Goal: Book appointment/travel/reservation

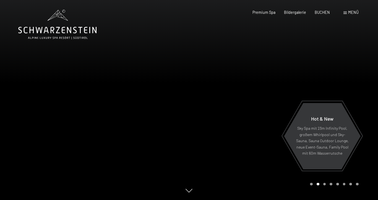
click at [352, 12] on span "Menü" at bounding box center [353, 12] width 11 height 5
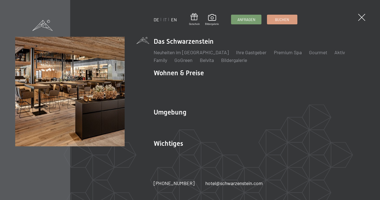
click at [176, 21] on link "EN" at bounding box center [174, 19] width 6 height 5
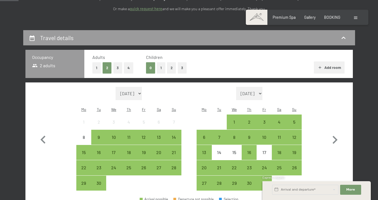
scroll to position [99, 0]
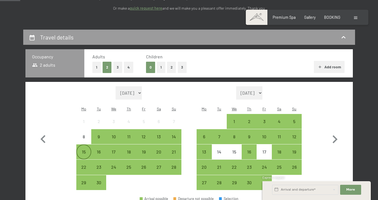
click at [79, 150] on div "15" at bounding box center [84, 157] width 14 height 14
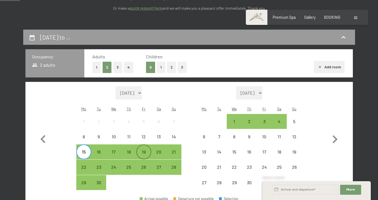
click at [146, 150] on div "19" at bounding box center [144, 157] width 14 height 14
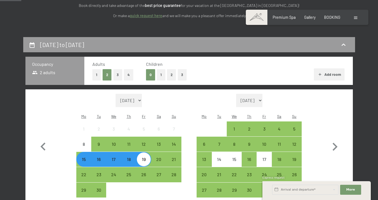
scroll to position [91, 0]
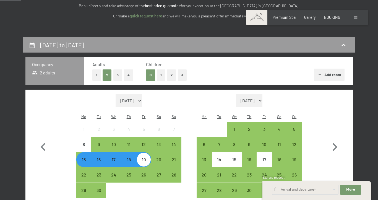
click at [82, 157] on div "15" at bounding box center [84, 164] width 14 height 14
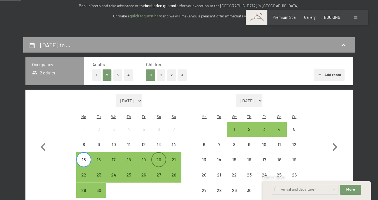
click at [156, 157] on div "20" at bounding box center [159, 164] width 14 height 14
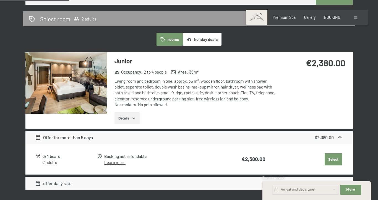
scroll to position [316, 0]
